Goal: Find specific page/section

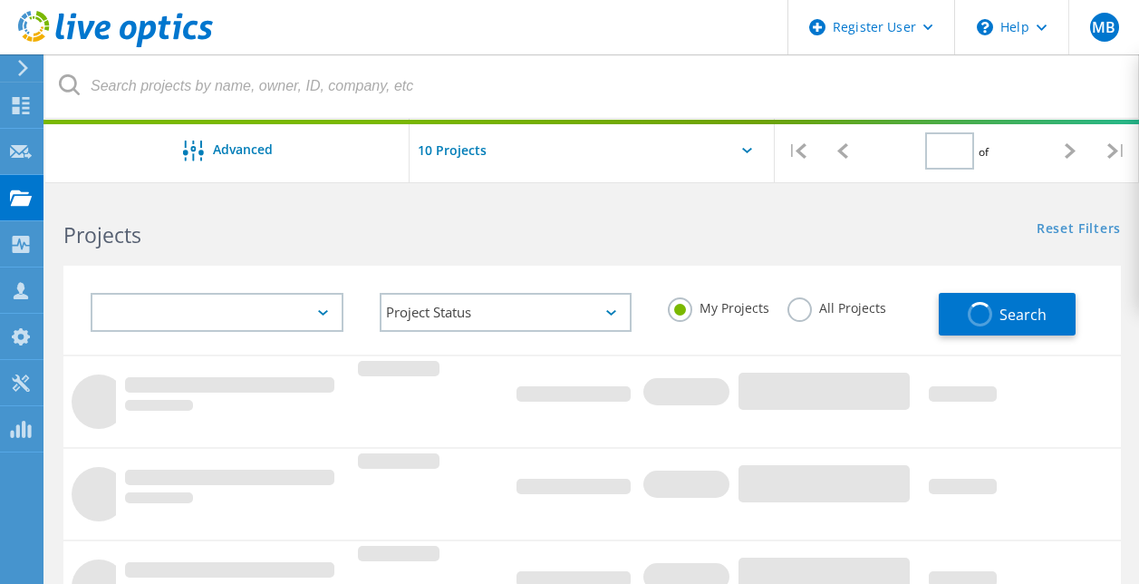
type input "1"
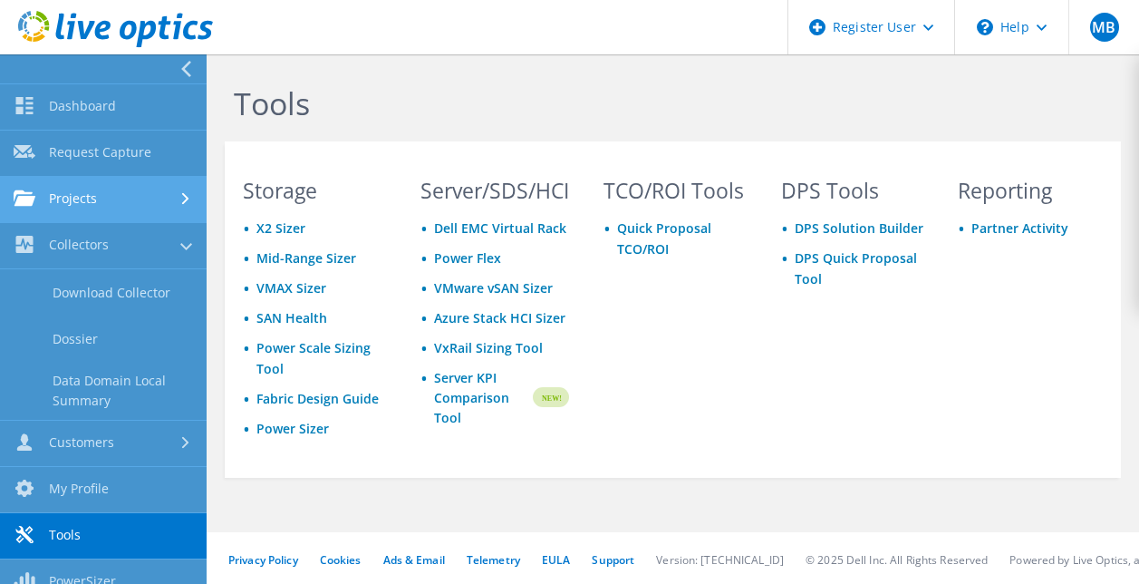
click at [138, 211] on link "Projects" at bounding box center [103, 200] width 207 height 46
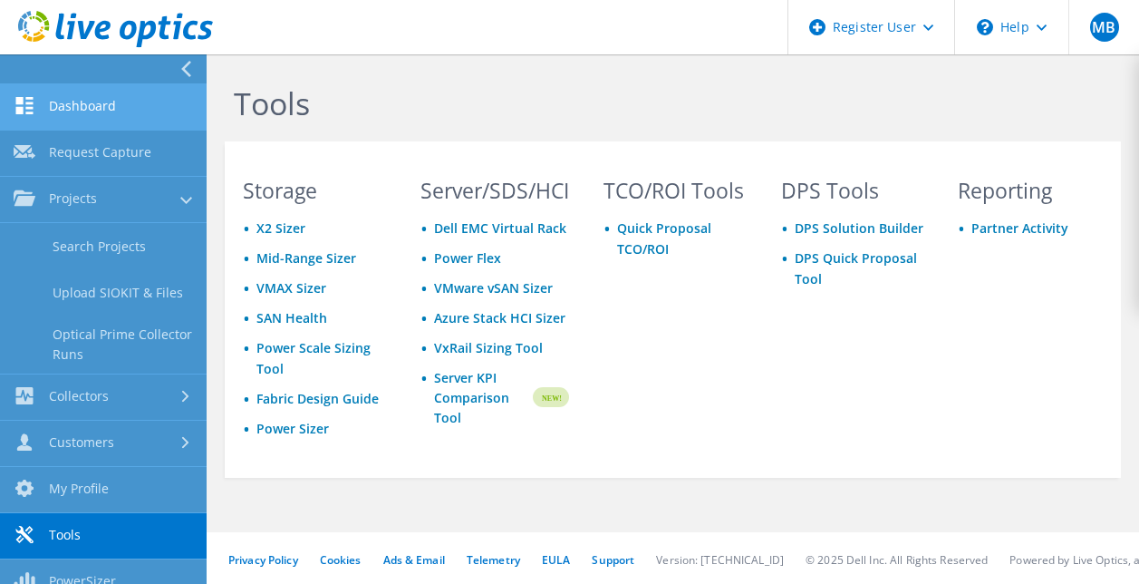
click at [179, 120] on link "Dashboard" at bounding box center [103, 107] width 207 height 46
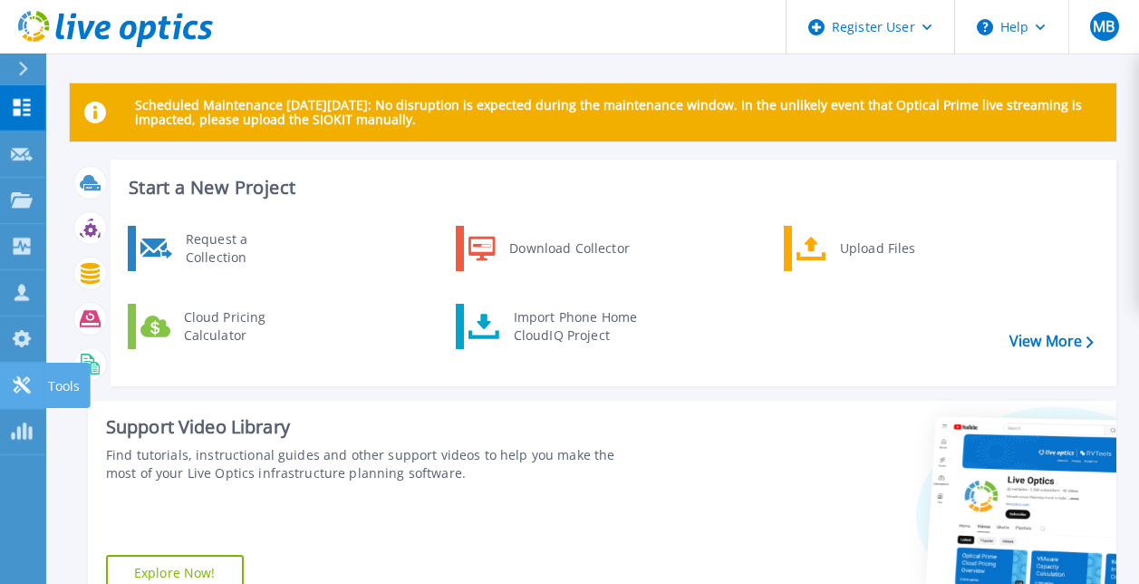
click at [16, 389] on icon at bounding box center [22, 384] width 22 height 17
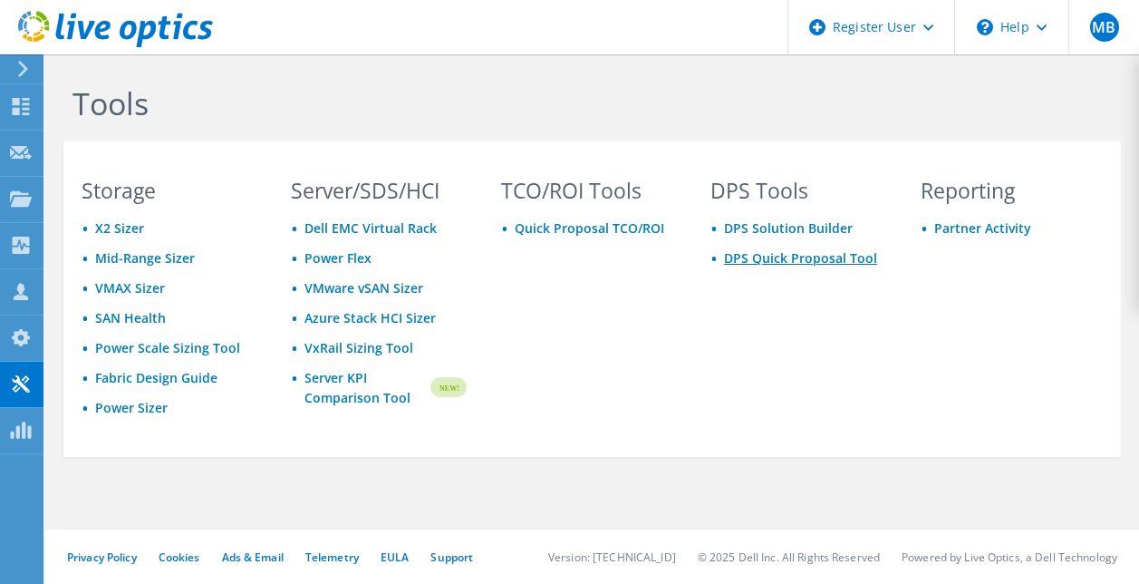
click at [797, 261] on link "DPS Quick Proposal Tool" at bounding box center [800, 257] width 153 height 17
click at [780, 229] on link "DPS Solution Builder" at bounding box center [788, 227] width 129 height 17
click at [884, 309] on div "DPS Tools DPS Solution Builder DPS Quick Proposal Tool" at bounding box center [797, 315] width 211 height 270
